Goal: Information Seeking & Learning: Check status

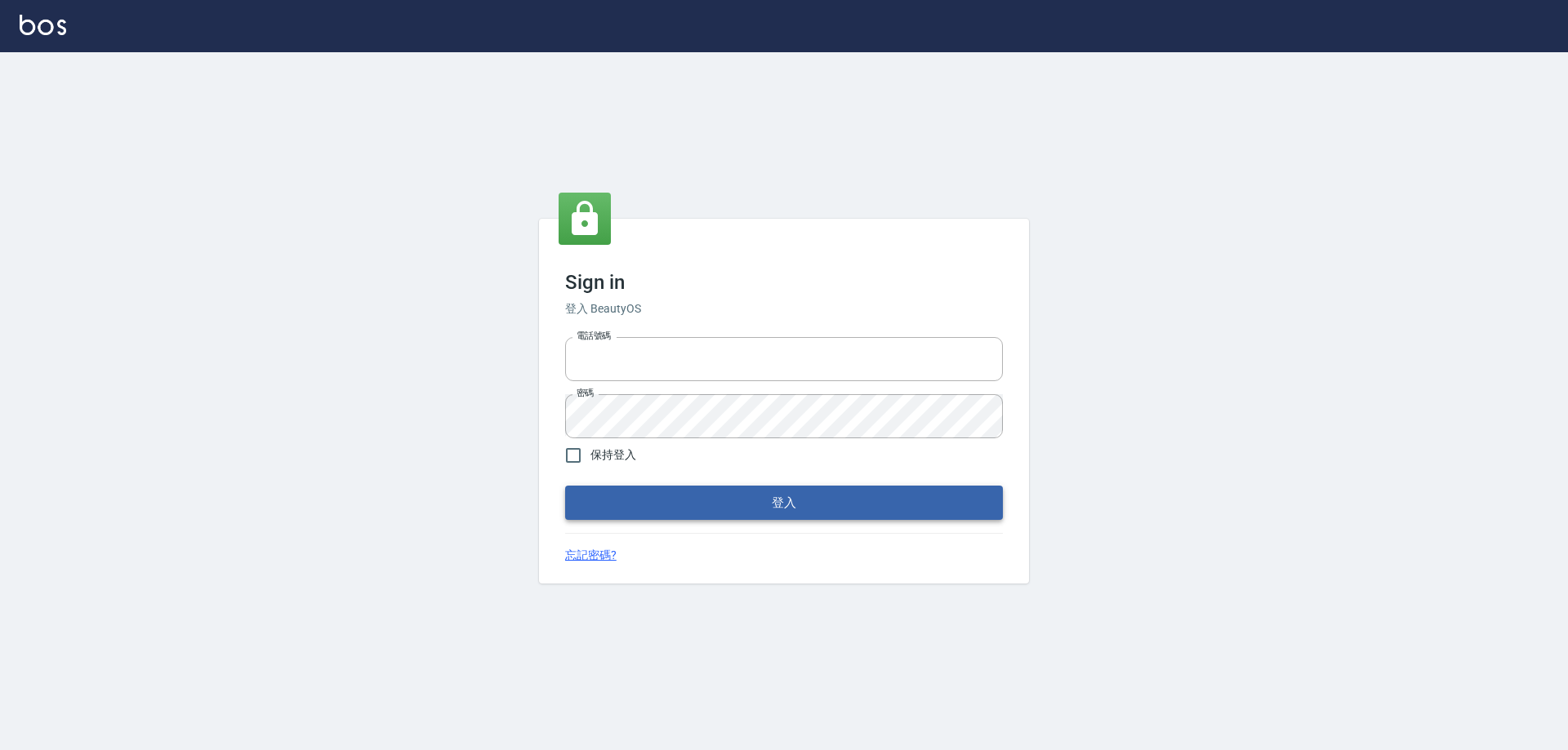
type input "0426657991"
click at [767, 501] on button "登入" at bounding box center [784, 503] width 437 height 34
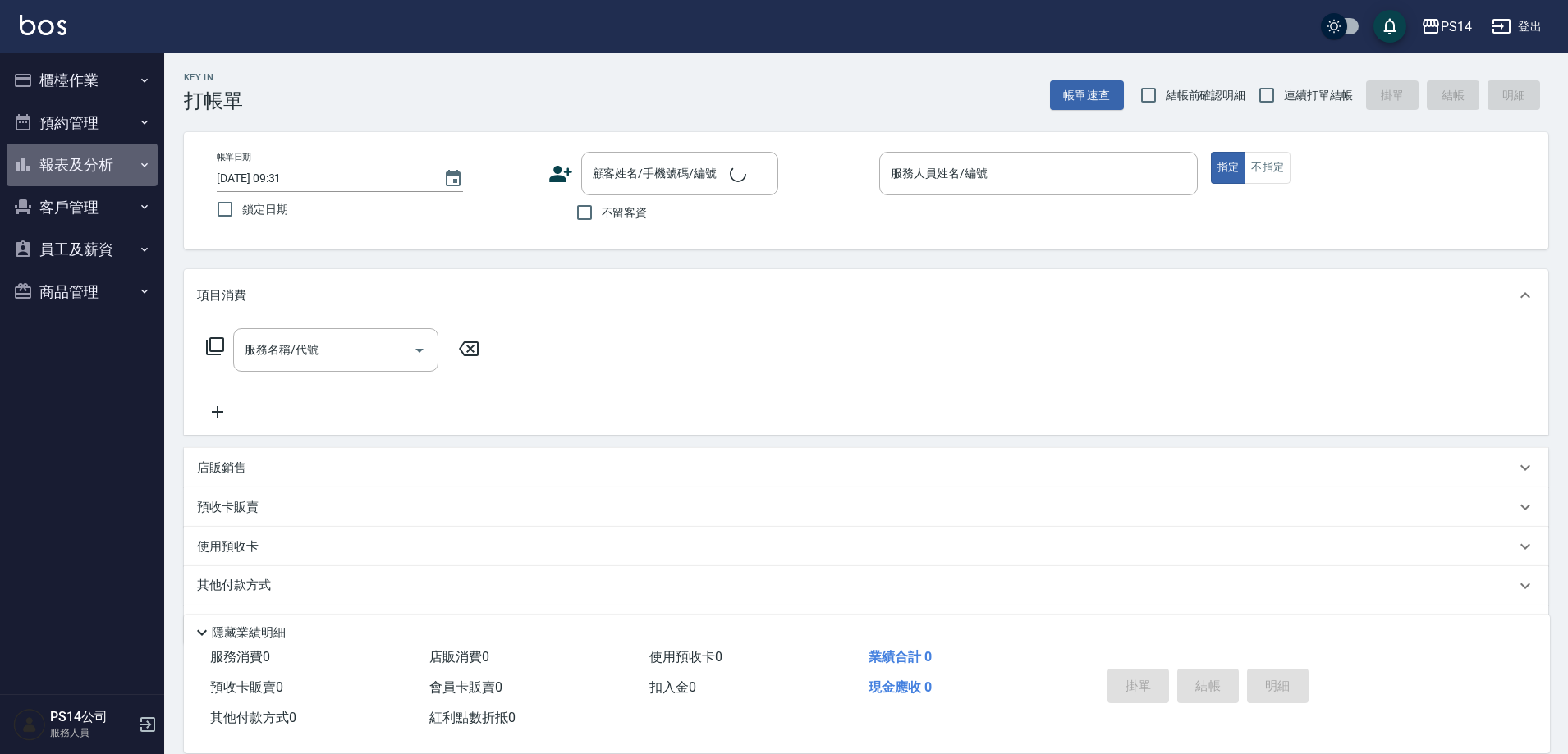
click at [78, 160] on button "報表及分析" at bounding box center [82, 165] width 151 height 43
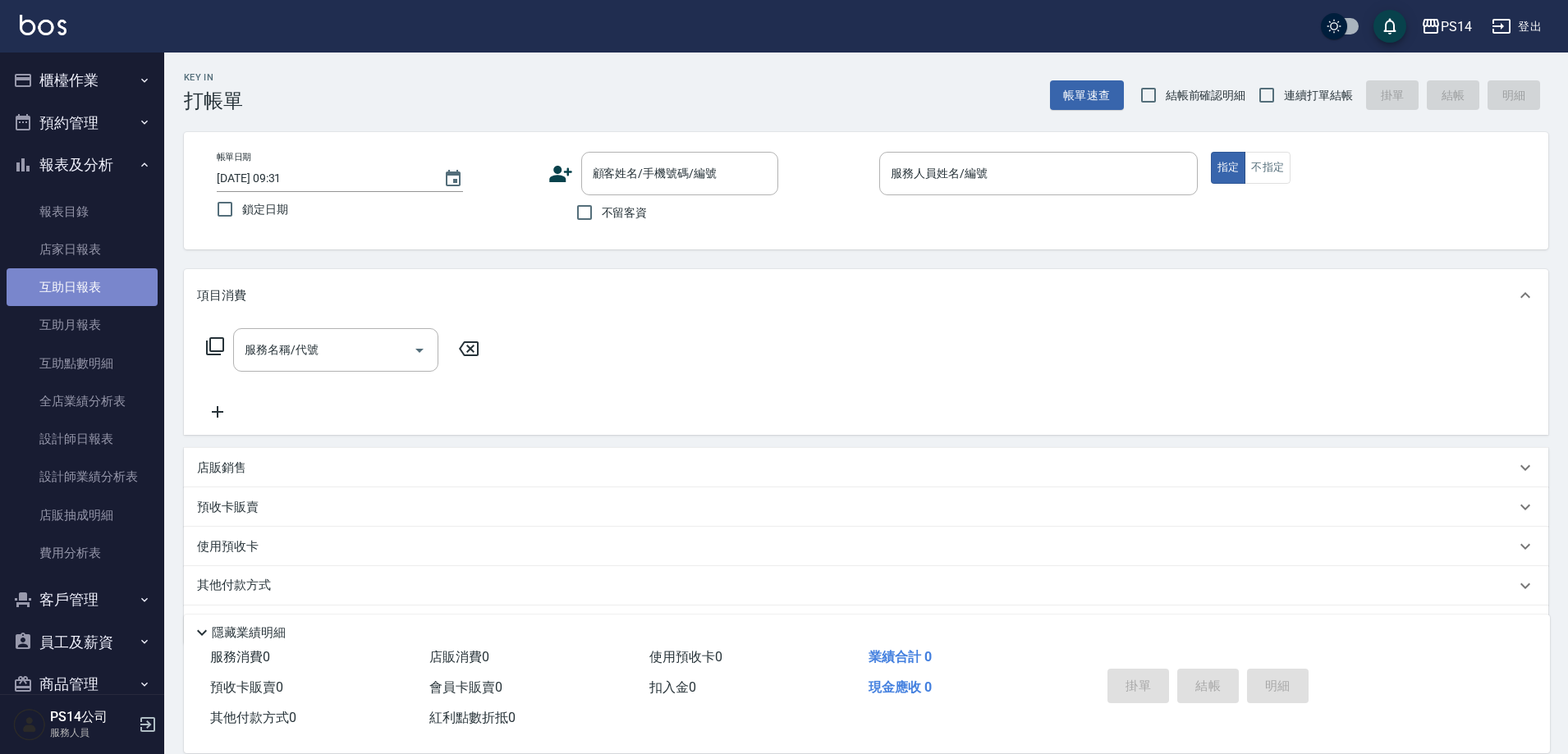
click at [120, 280] on link "互助日報表" at bounding box center [82, 287] width 151 height 38
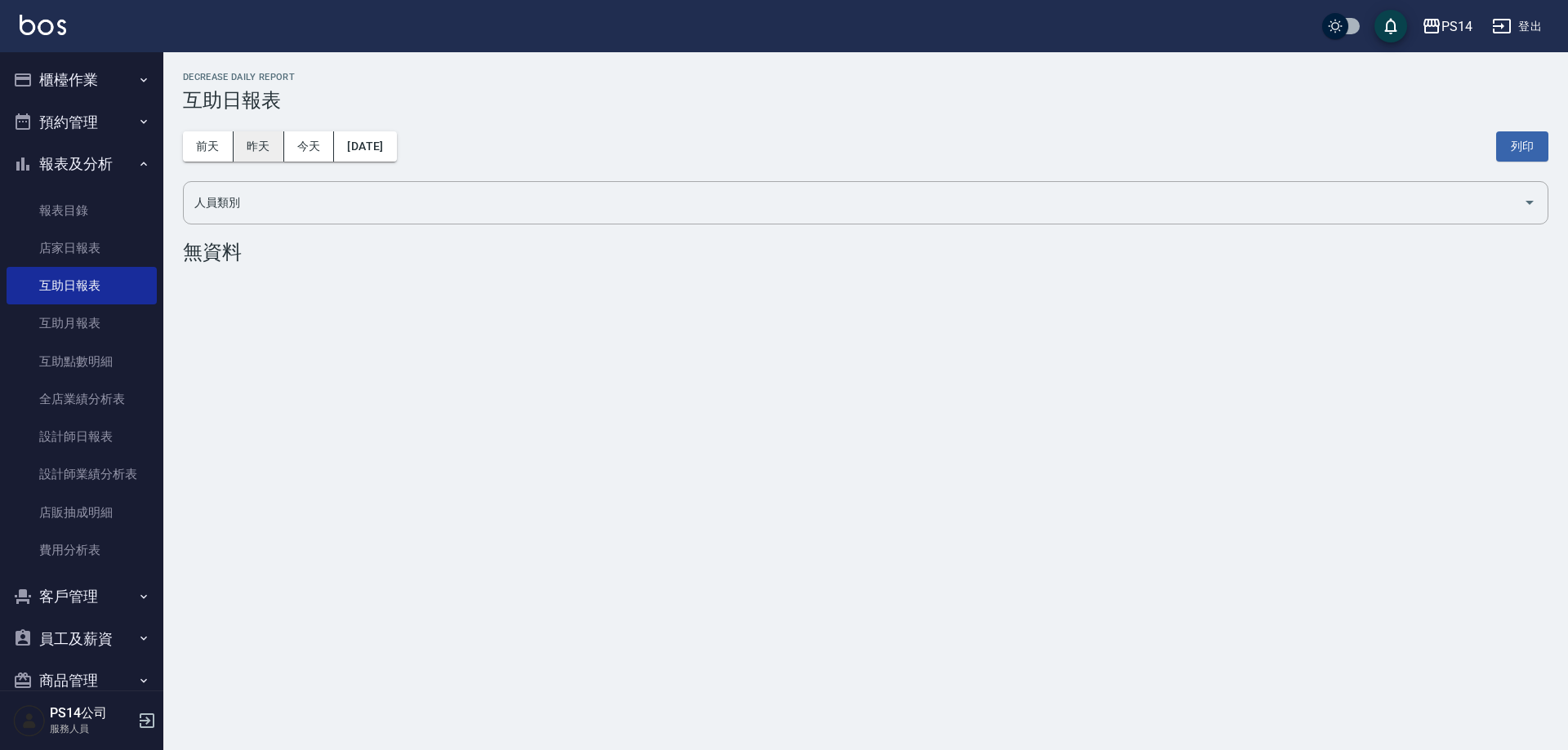
click at [276, 145] on button "昨天" at bounding box center [258, 147] width 50 height 30
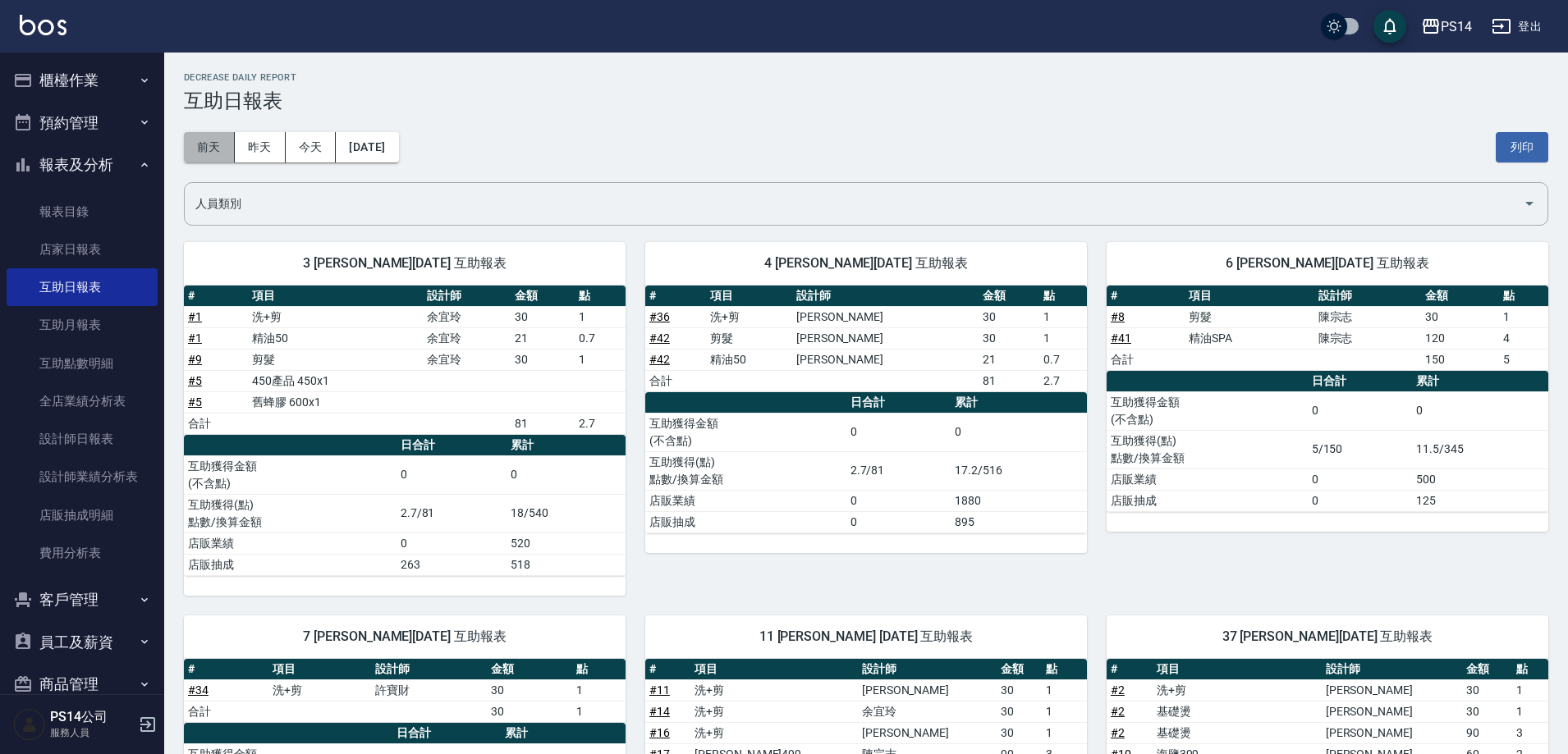
click at [210, 156] on button "前天" at bounding box center [209, 148] width 51 height 31
